Goal: Task Accomplishment & Management: Manage account settings

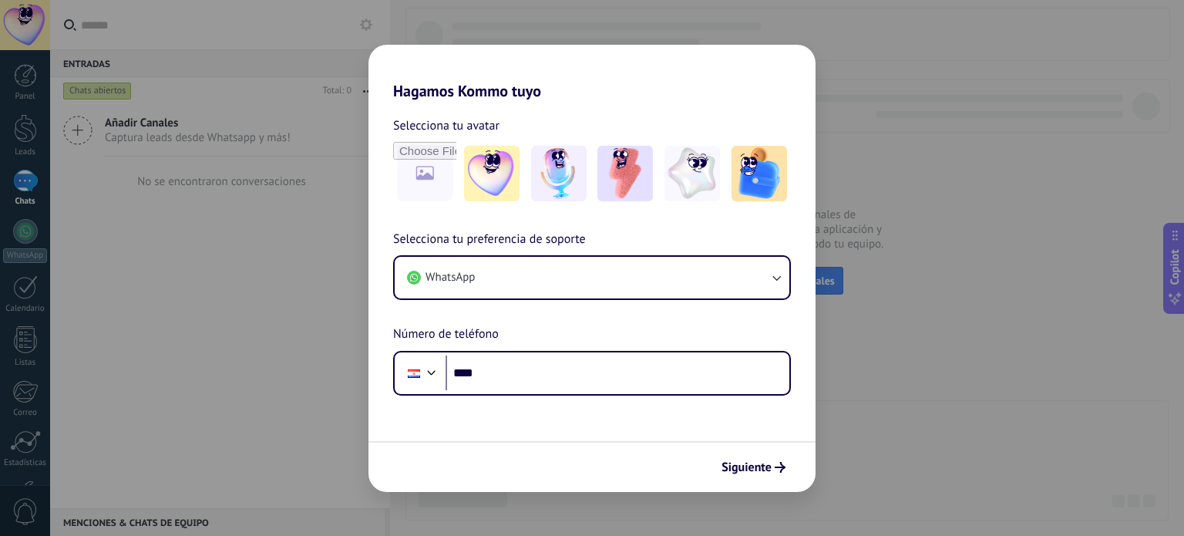
click at [865, 156] on div "Hagamos Kommo tuyo Selecciona tu avatar Selecciona tu preferencia de soporte Wh…" at bounding box center [592, 268] width 1184 height 536
click at [817, 203] on div "Hagamos Kommo tuyo Selecciona tu avatar Selecciona tu preferencia de soporte Wh…" at bounding box center [592, 268] width 1184 height 536
click at [1061, 141] on div "Hagamos Kommo tuyo Selecciona tu avatar Selecciona tu preferencia de soporte Wh…" at bounding box center [592, 268] width 1184 height 536
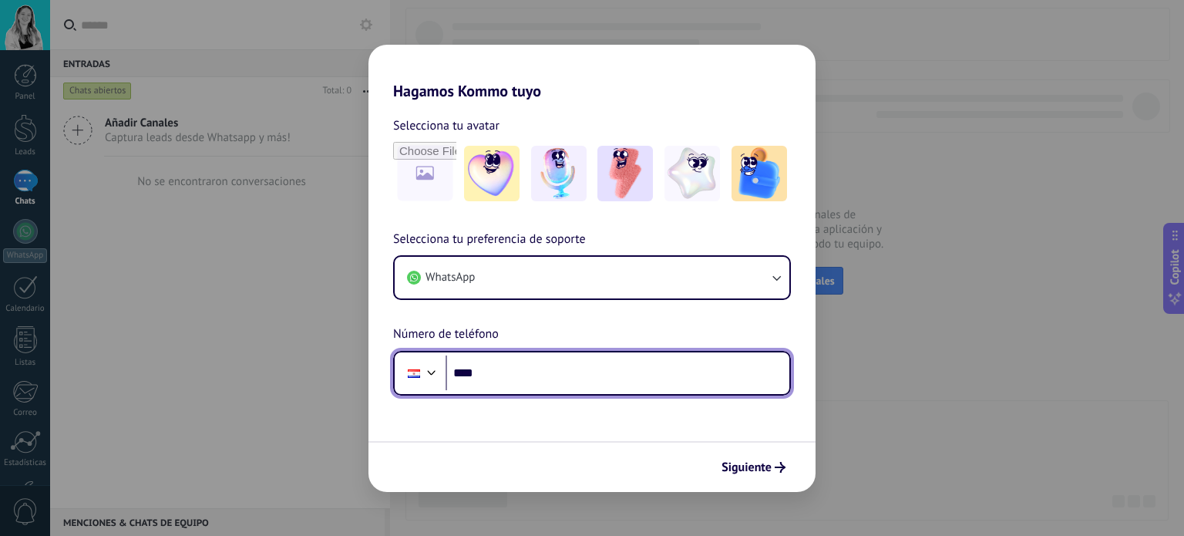
click at [515, 367] on input "****" at bounding box center [618, 372] width 344 height 35
type input "**********"
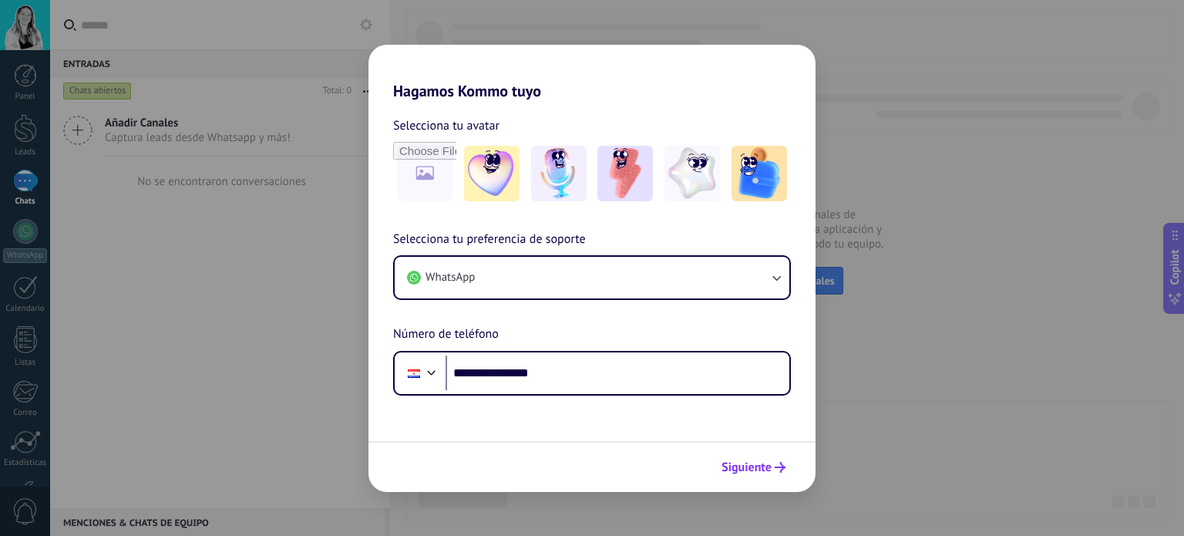
click at [768, 468] on span "Siguiente" at bounding box center [747, 467] width 50 height 11
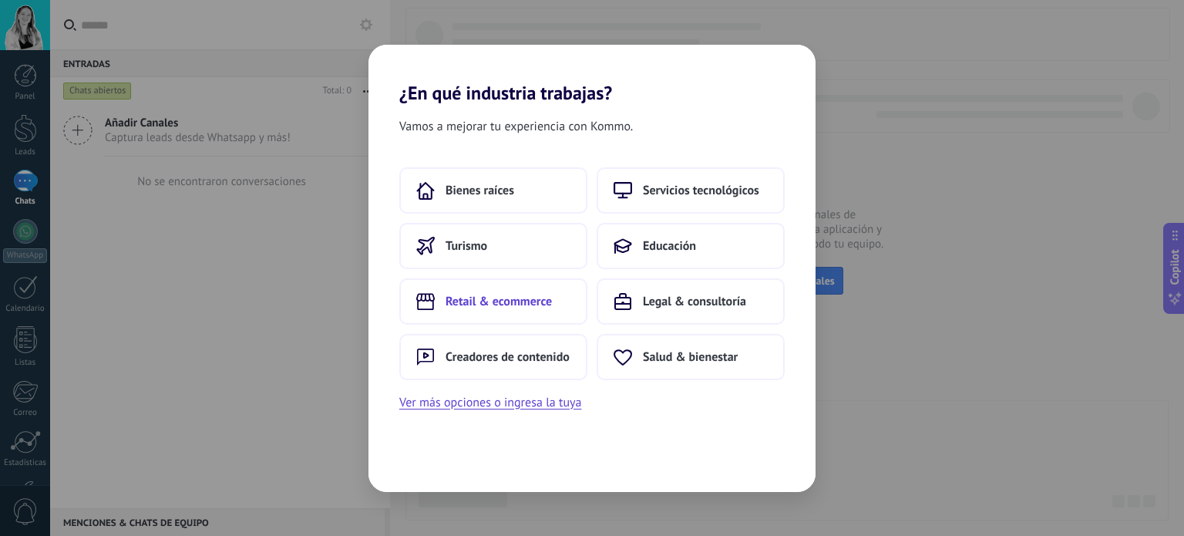
click at [555, 308] on button "Retail & ecommerce" at bounding box center [493, 301] width 188 height 46
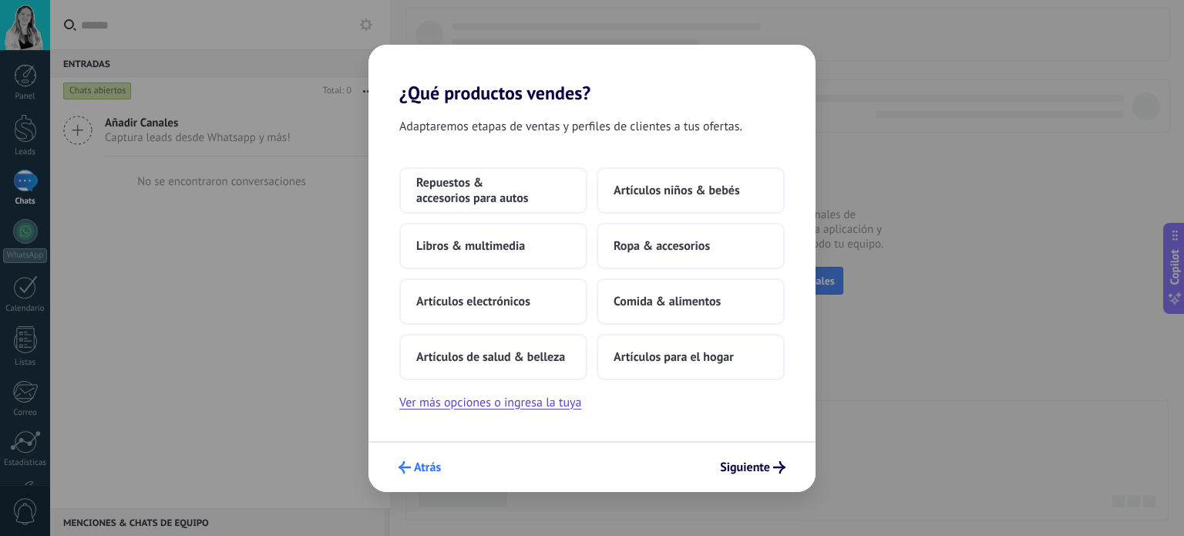
click at [408, 465] on icon "submit" at bounding box center [405, 467] width 12 height 12
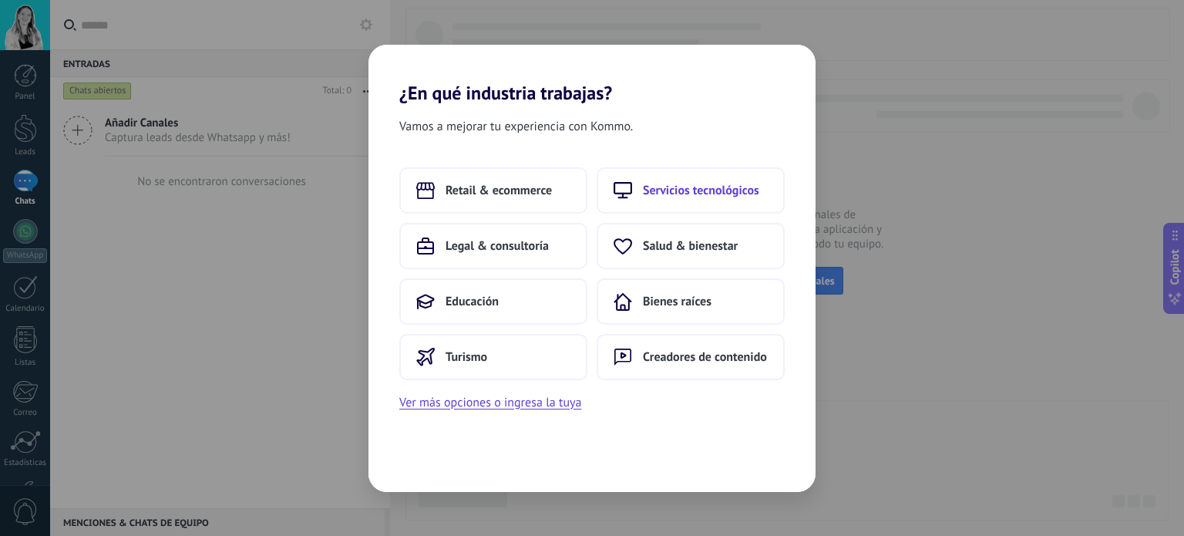
click at [707, 188] on span "Servicios tecnológicos" at bounding box center [701, 190] width 116 height 15
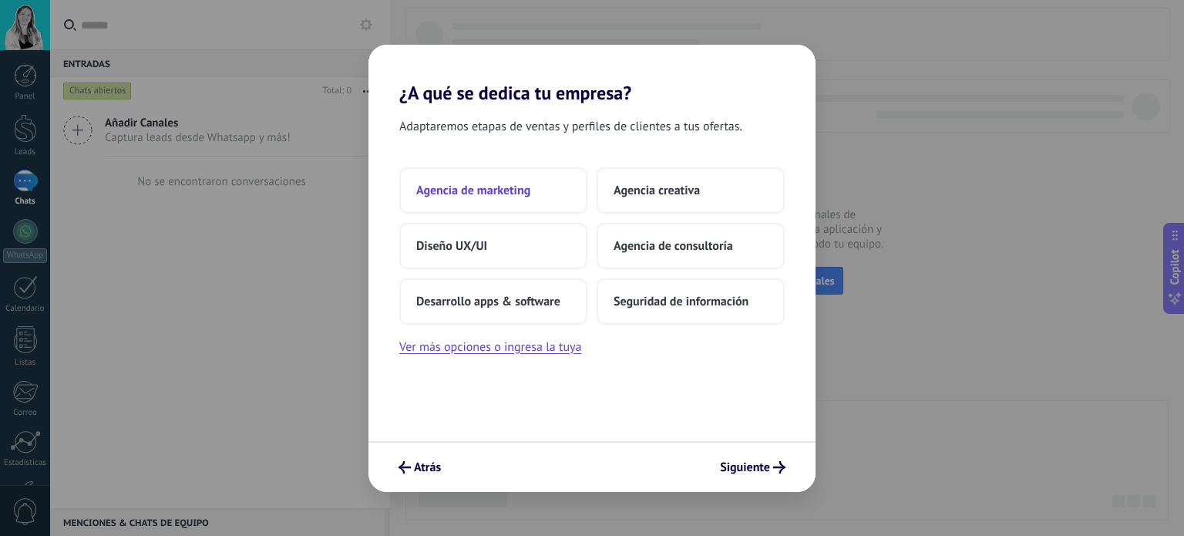
click at [483, 200] on button "Agencia de marketing" at bounding box center [493, 190] width 188 height 46
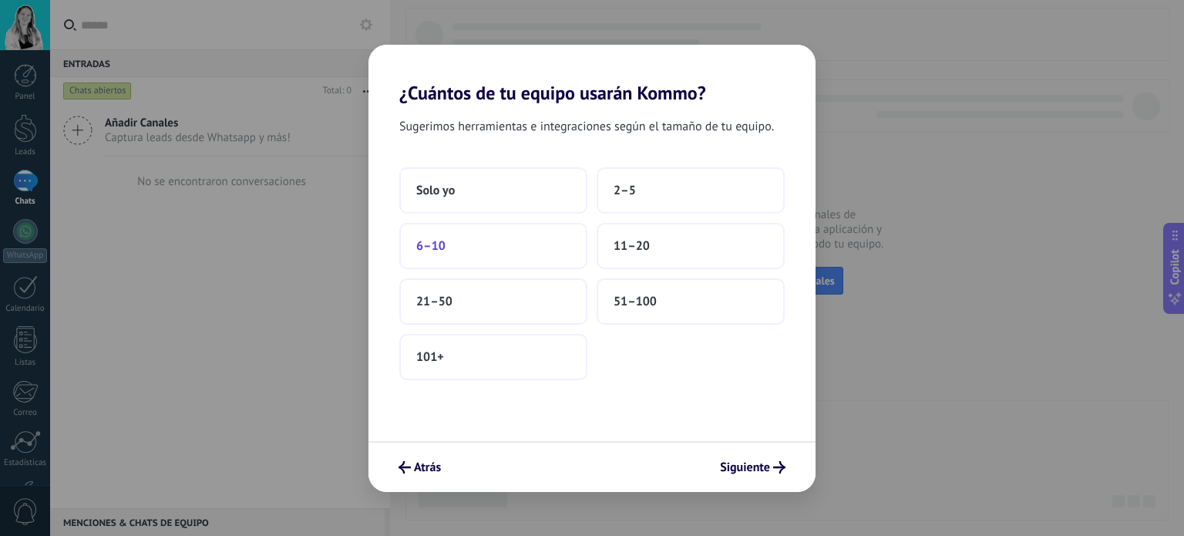
click at [543, 245] on button "6–10" at bounding box center [493, 246] width 188 height 46
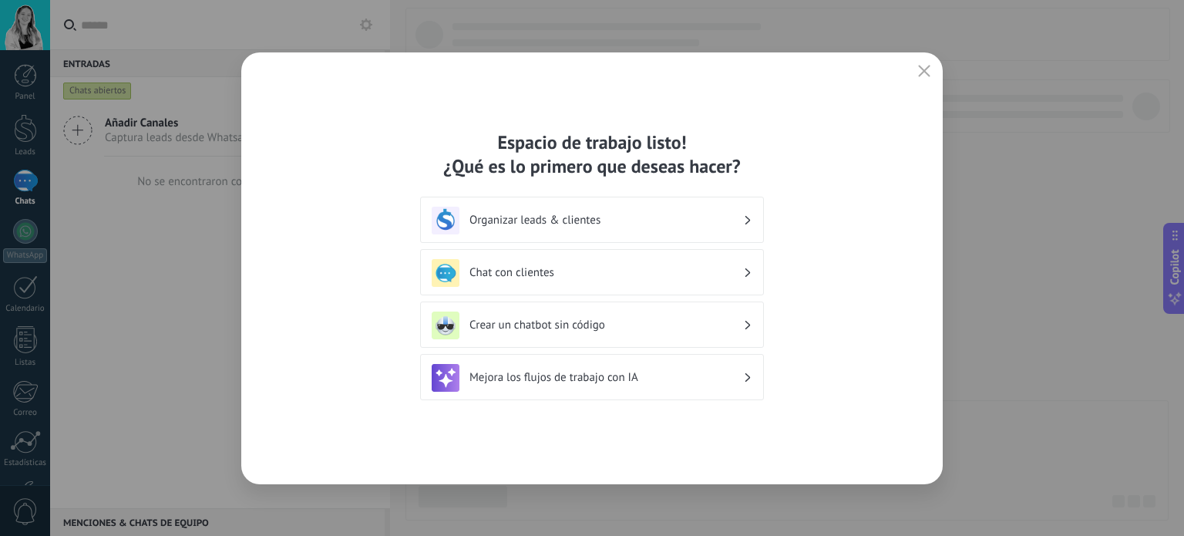
click at [723, 259] on div "Chat con clientes" at bounding box center [592, 273] width 321 height 28
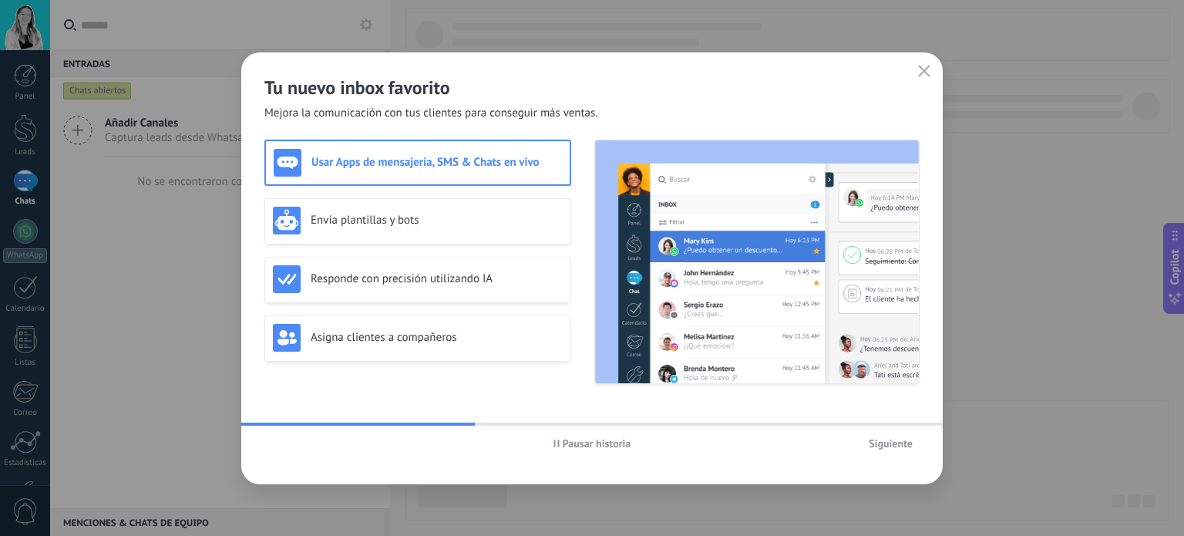
click at [891, 443] on span "Siguiente" at bounding box center [891, 443] width 44 height 11
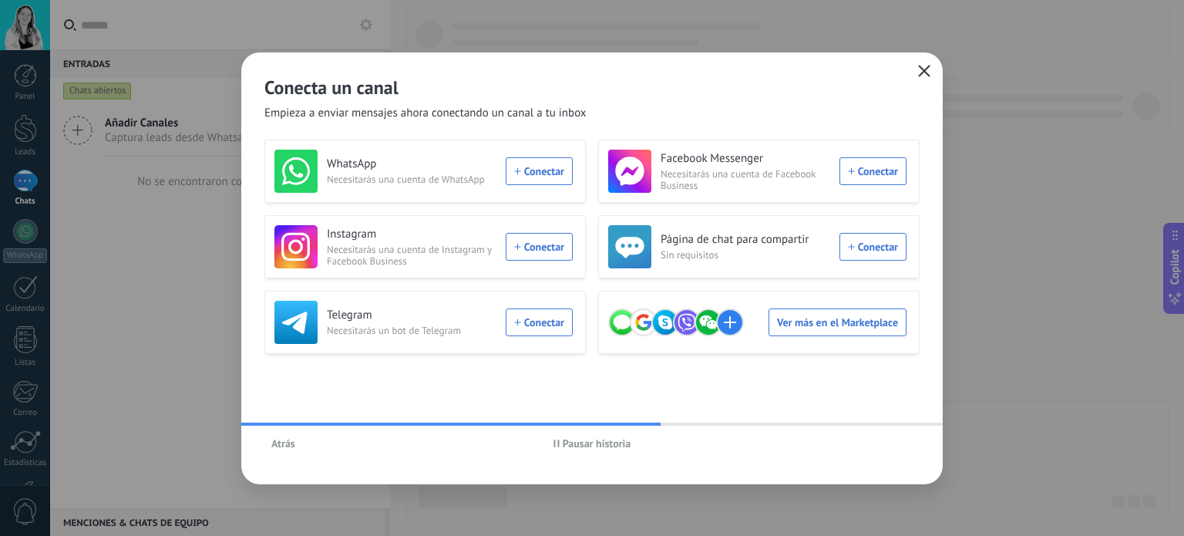
click at [928, 79] on button "button" at bounding box center [925, 72] width 20 height 22
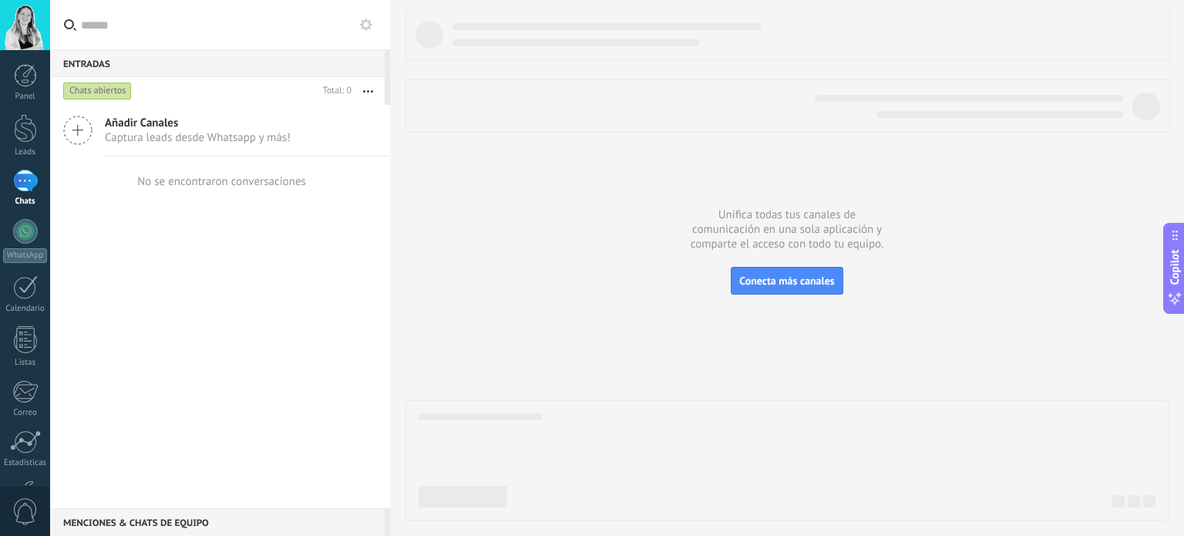
scroll to position [105, 0]
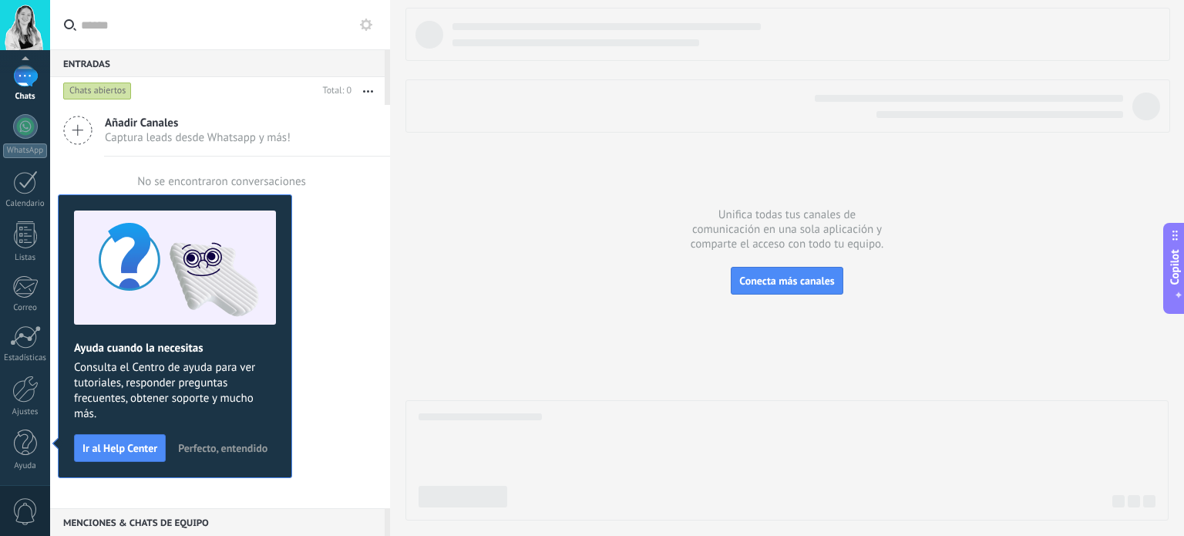
click at [531, 203] on div at bounding box center [787, 264] width 763 height 513
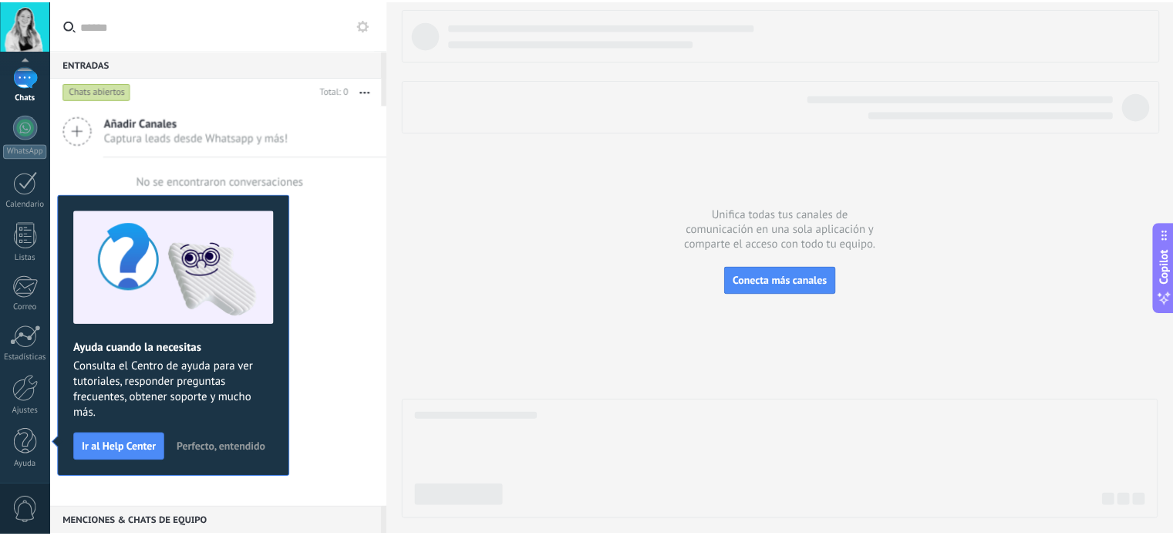
scroll to position [0, 0]
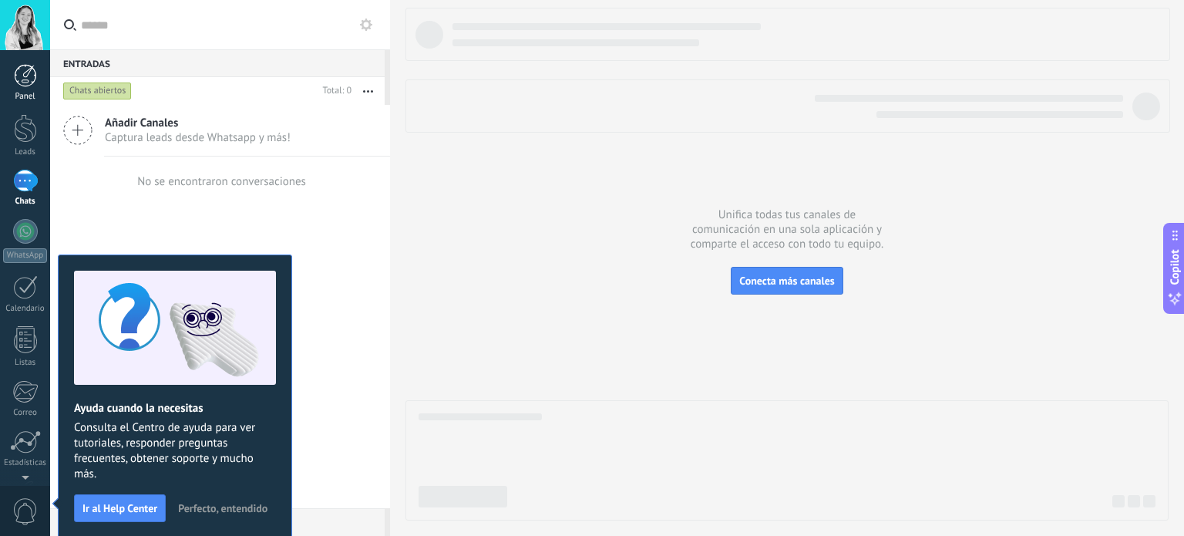
click at [28, 92] on div "Panel" at bounding box center [25, 97] width 45 height 10
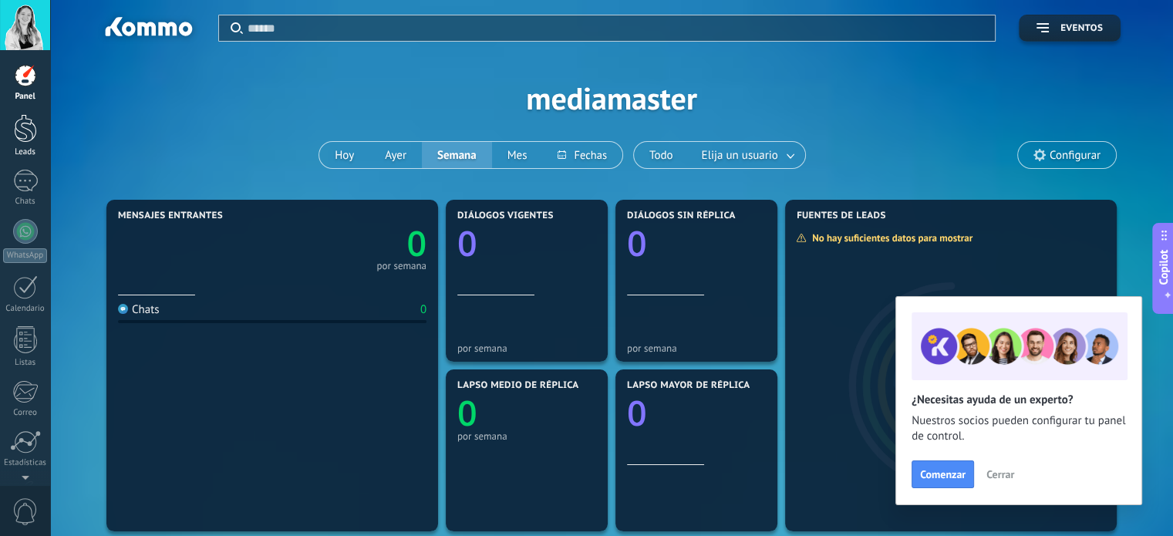
click at [33, 129] on div at bounding box center [25, 128] width 23 height 29
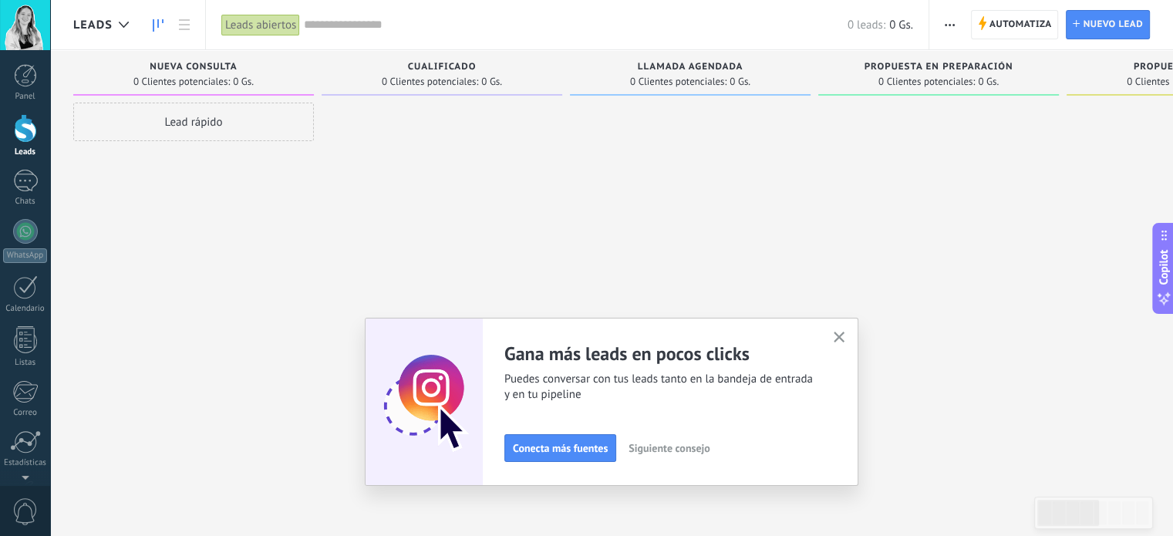
click at [844, 335] on icon "button" at bounding box center [840, 338] width 12 height 12
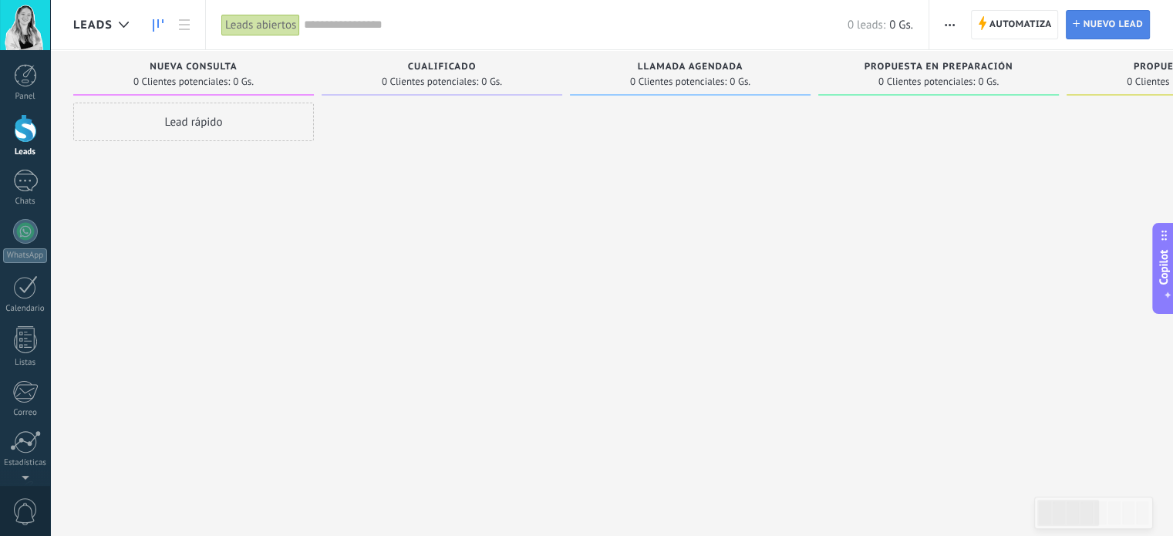
click at [1070, 18] on link "Lead Nuevo lead" at bounding box center [1108, 24] width 84 height 29
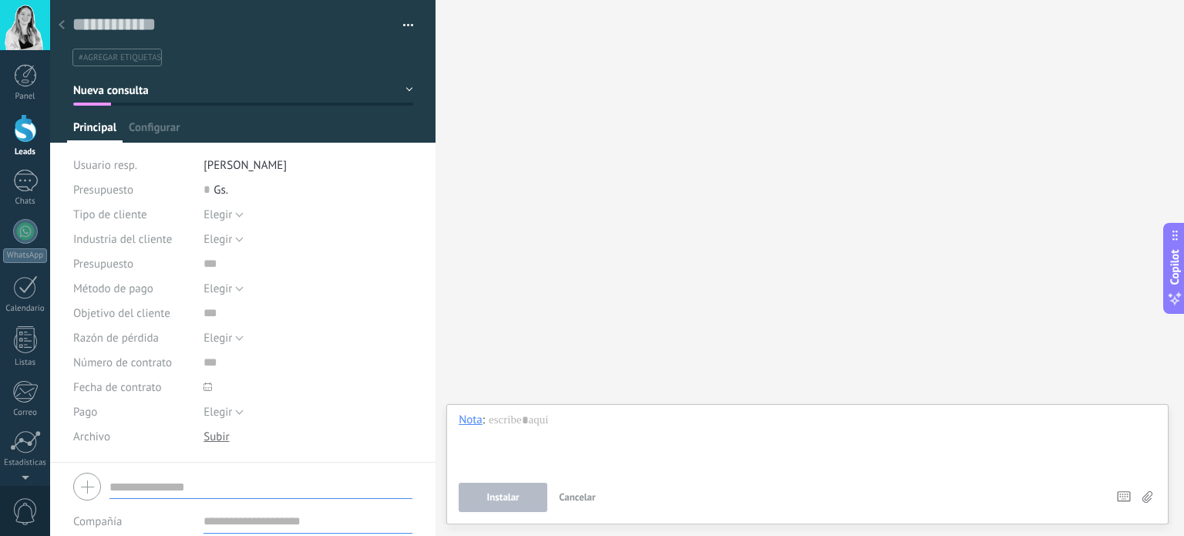
click at [542, 102] on div "Buscar Carga más Participantes: 0 Agregar usuario Bots: 0" at bounding box center [810, 268] width 749 height 536
click at [60, 27] on use at bounding box center [62, 24] width 6 height 9
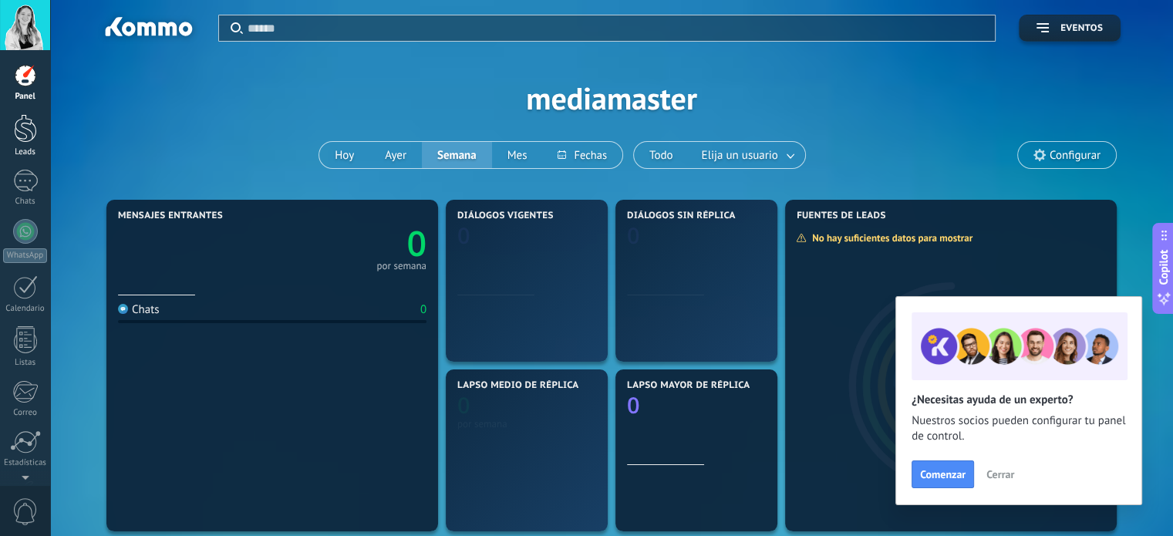
click at [28, 137] on div at bounding box center [25, 128] width 23 height 29
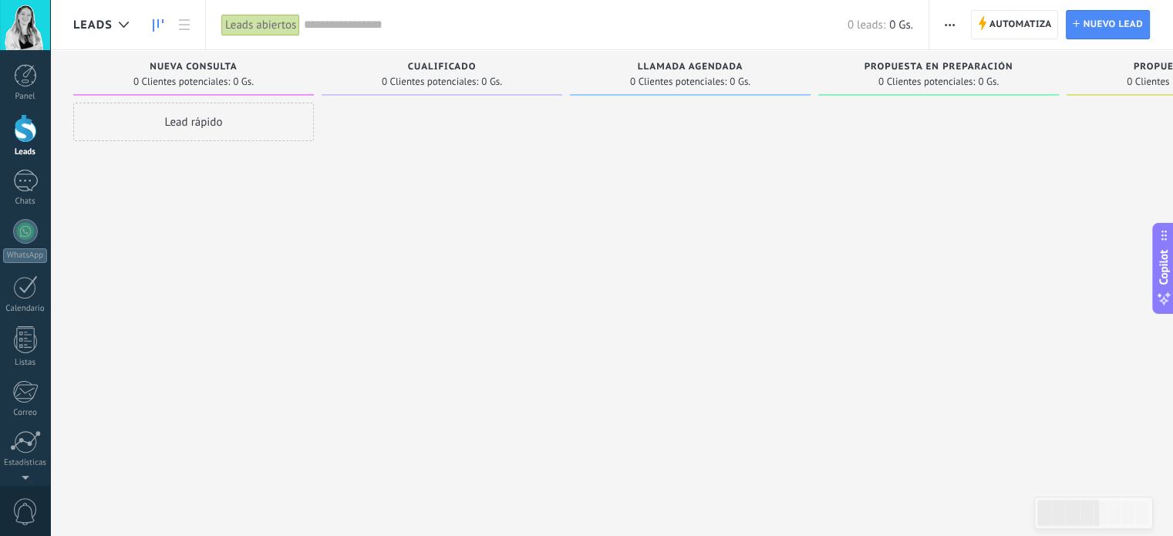
click at [944, 27] on button "button" at bounding box center [949, 24] width 22 height 29
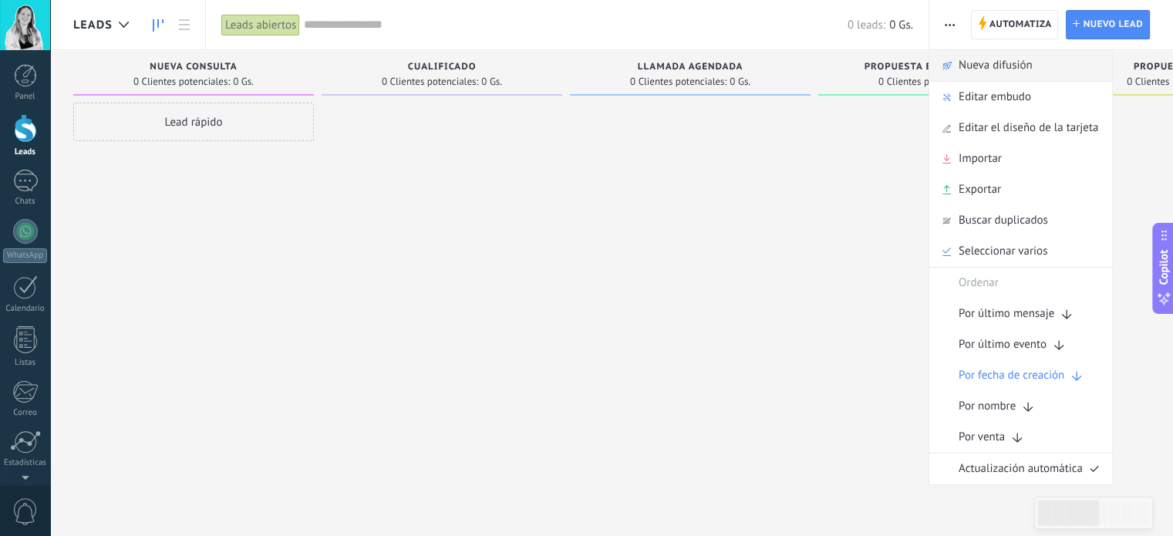
click at [956, 69] on div "Nueva difusión" at bounding box center [1020, 65] width 183 height 31
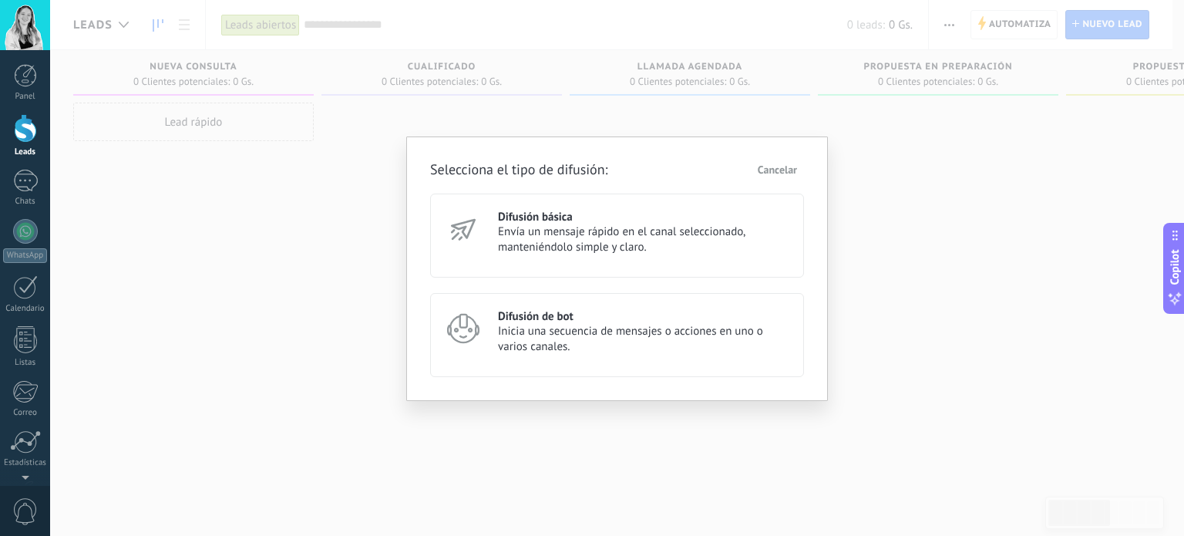
click at [578, 221] on h3 "Difusión básica" at bounding box center [644, 217] width 292 height 15
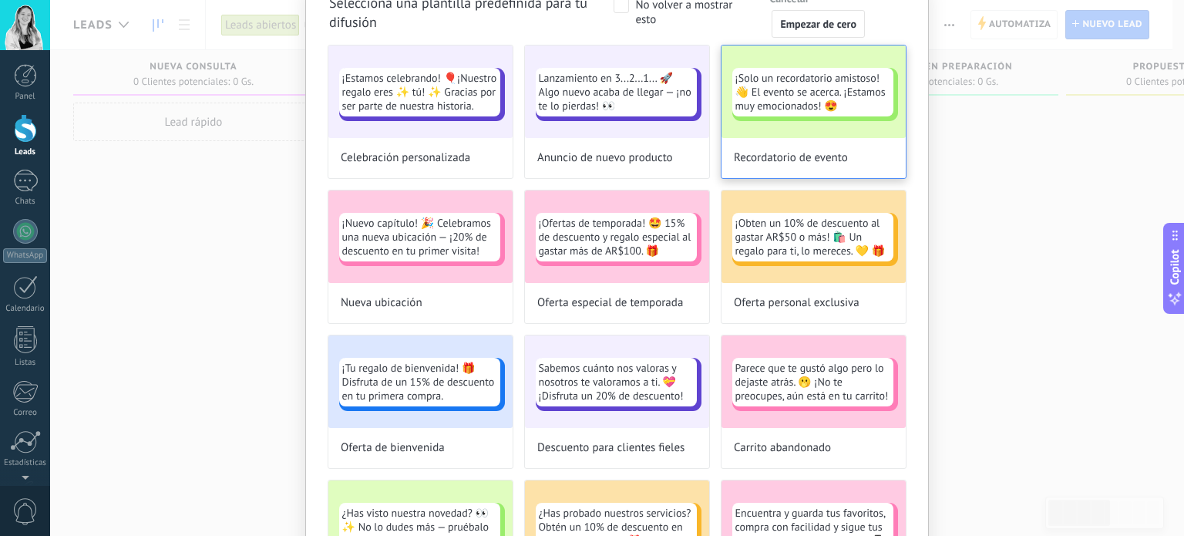
scroll to position [39, 0]
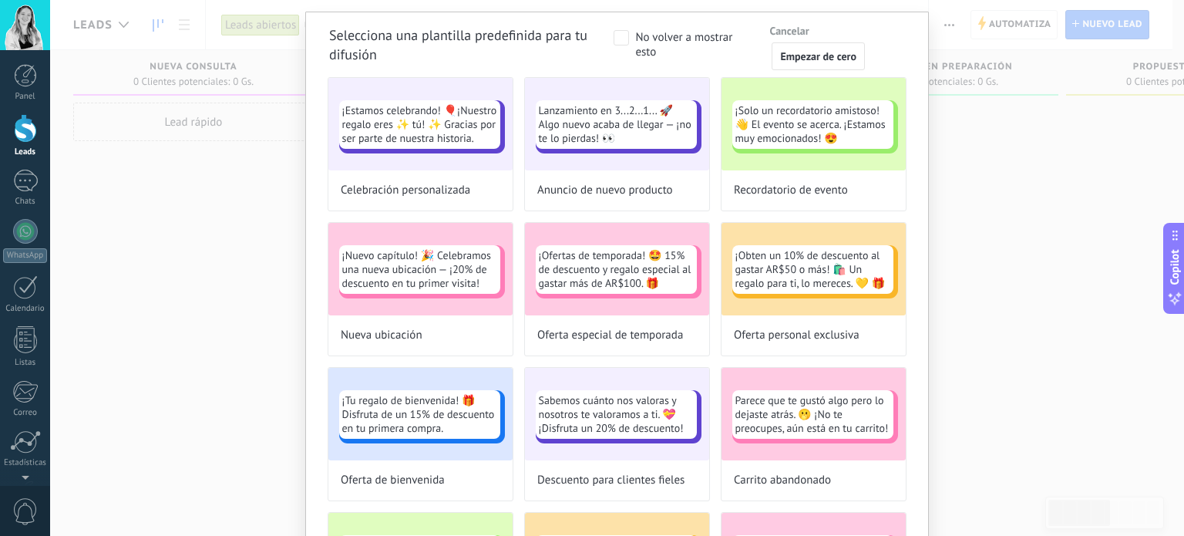
click at [1024, 147] on div "Selecciona una plantilla predefinida para tu difusión No volver a mostrar esto …" at bounding box center [617, 268] width 1134 height 536
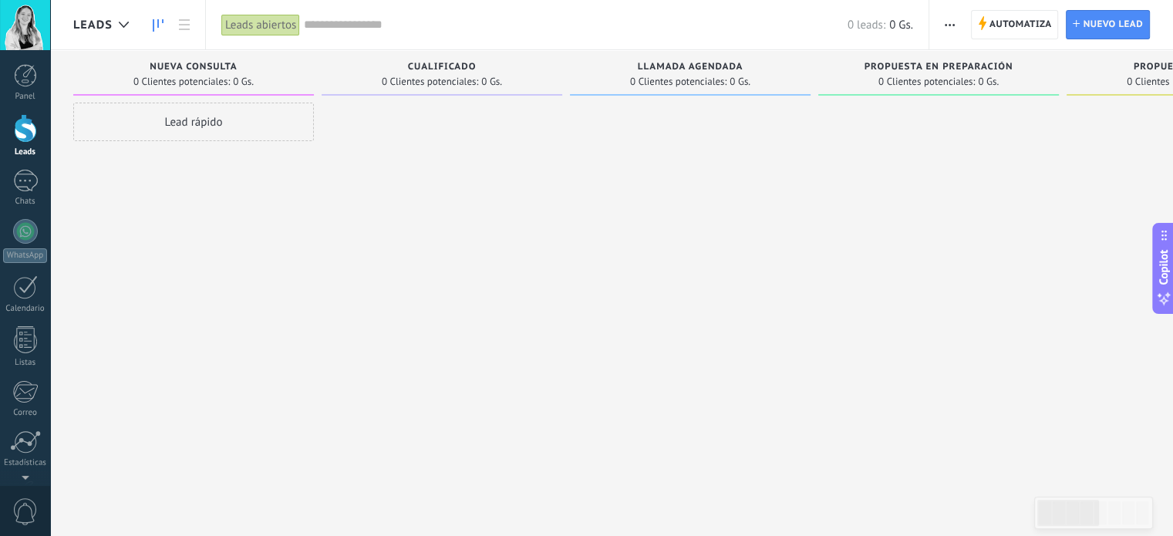
click at [953, 15] on span "button" at bounding box center [950, 24] width 10 height 29
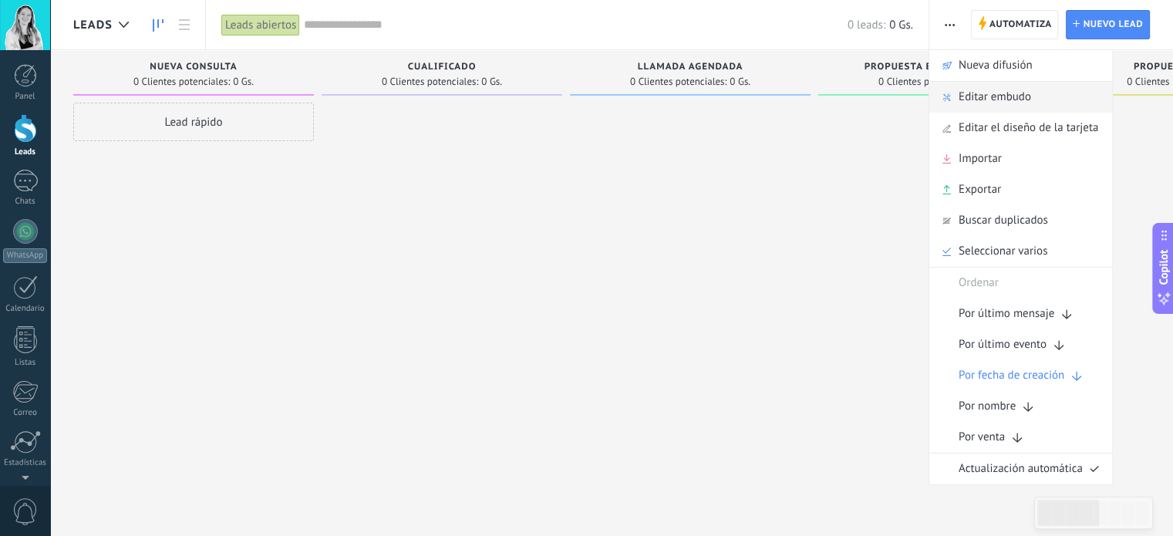
click at [969, 95] on span "Editar embudo" at bounding box center [994, 97] width 72 height 31
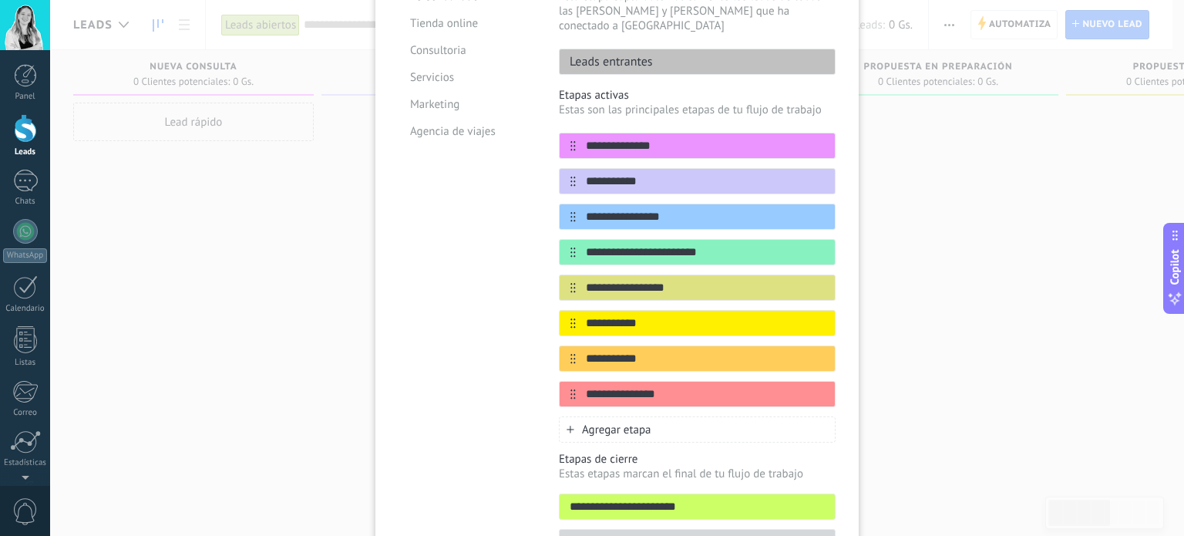
scroll to position [200, 0]
click at [621, 423] on span "Agregar etapa" at bounding box center [616, 430] width 69 height 15
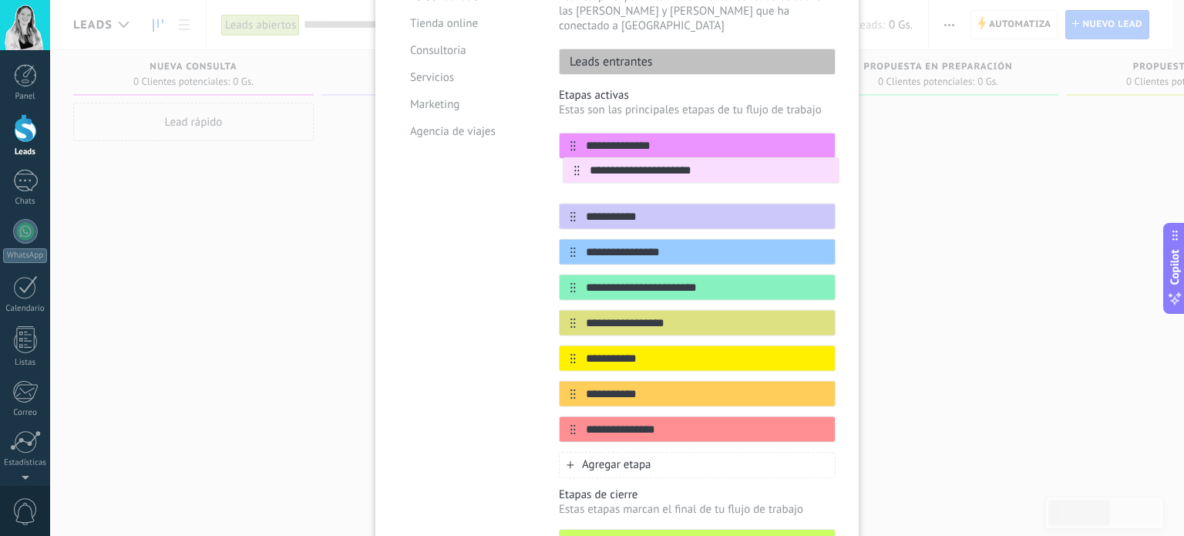
drag, startPoint x: 565, startPoint y: 410, endPoint x: 570, endPoint y: 151, distance: 259.1
click at [570, 151] on div "**********" at bounding box center [697, 288] width 277 height 310
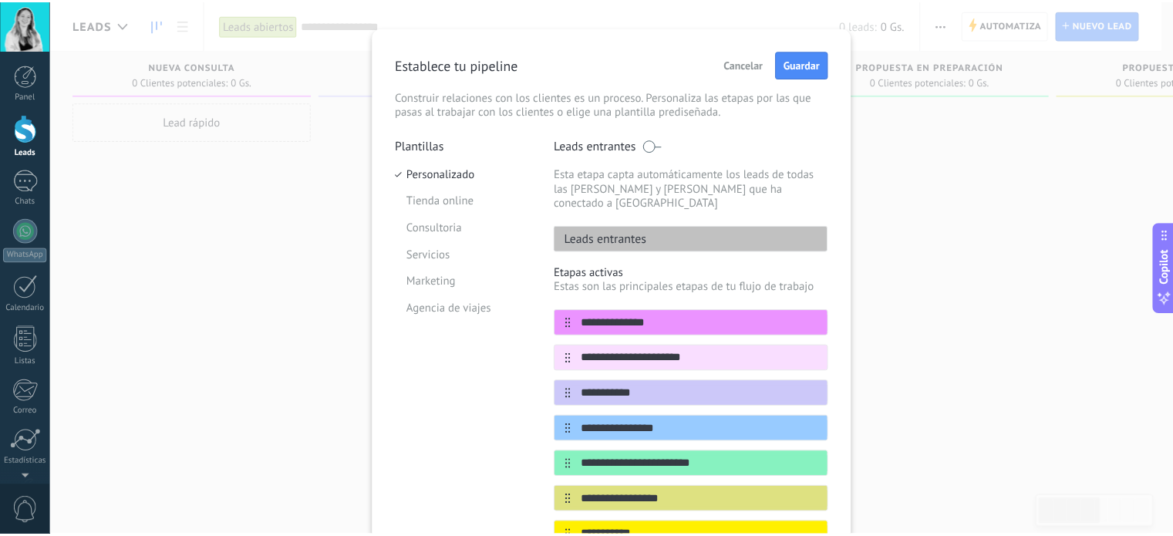
scroll to position [0, 0]
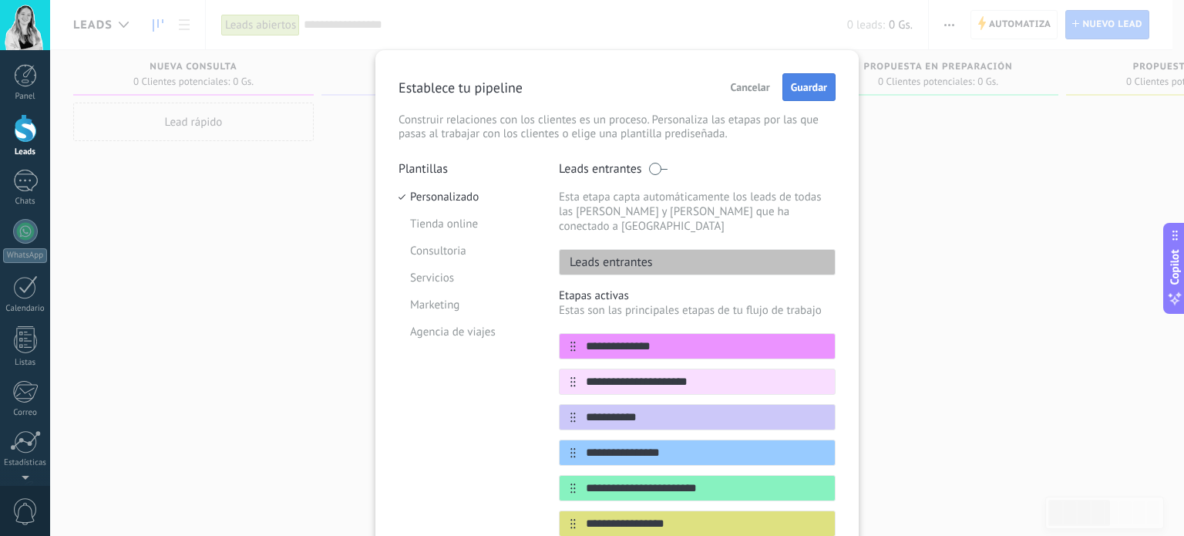
type input "**********"
click at [808, 89] on span "Guardar" at bounding box center [809, 87] width 36 height 11
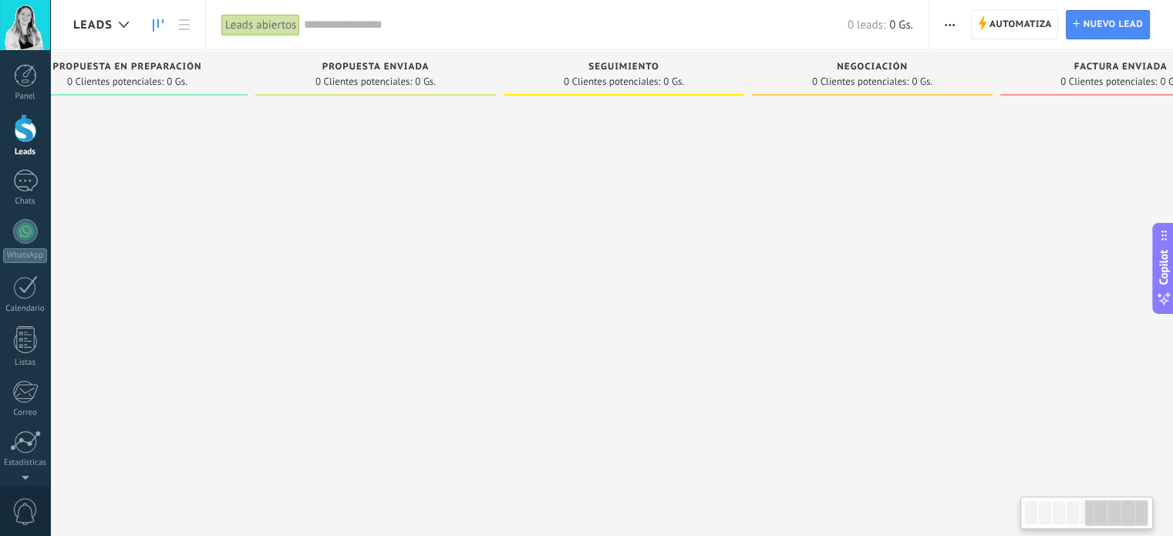
scroll to position [0, 1150]
